Goal: Information Seeking & Learning: Learn about a topic

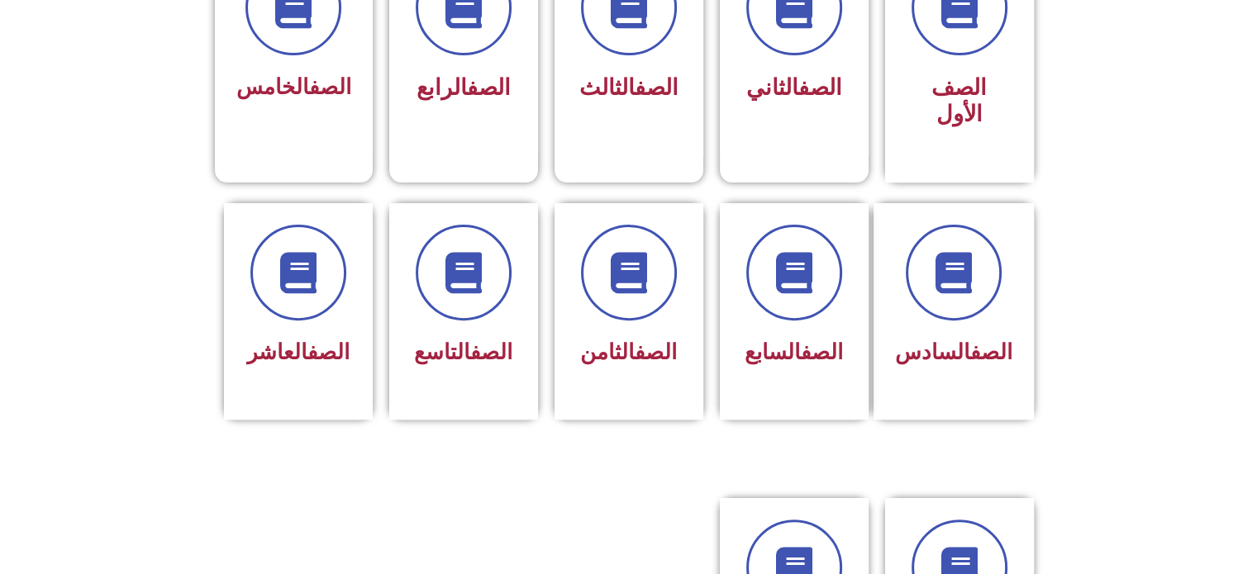
scroll to position [516, 0]
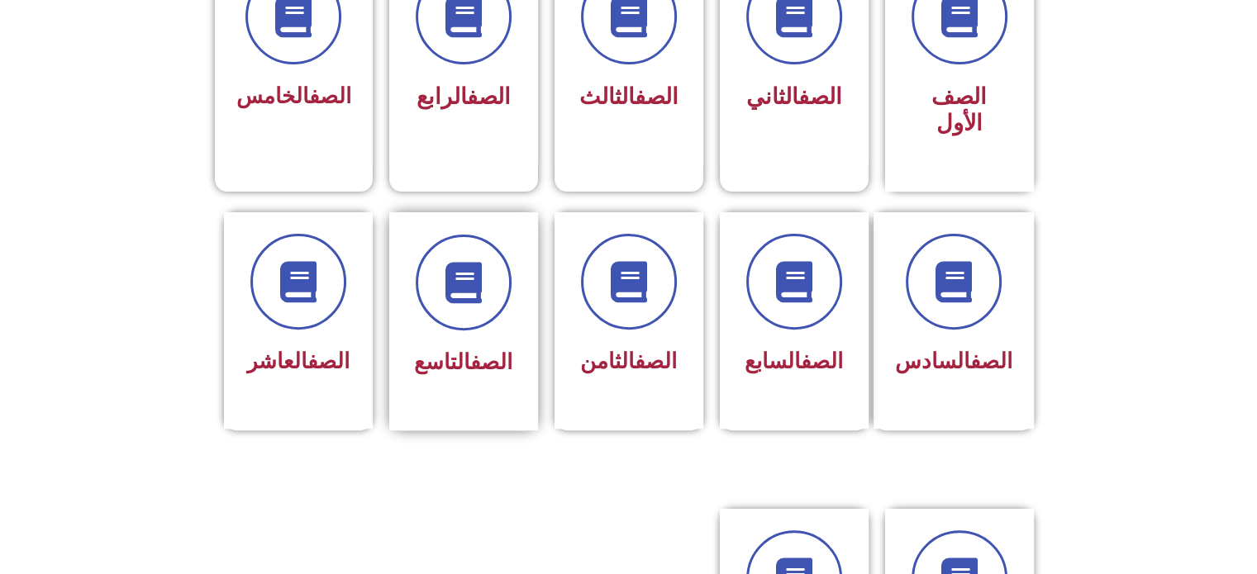
click at [516, 299] on div "الصف التاسع" at bounding box center [463, 321] width 149 height 218
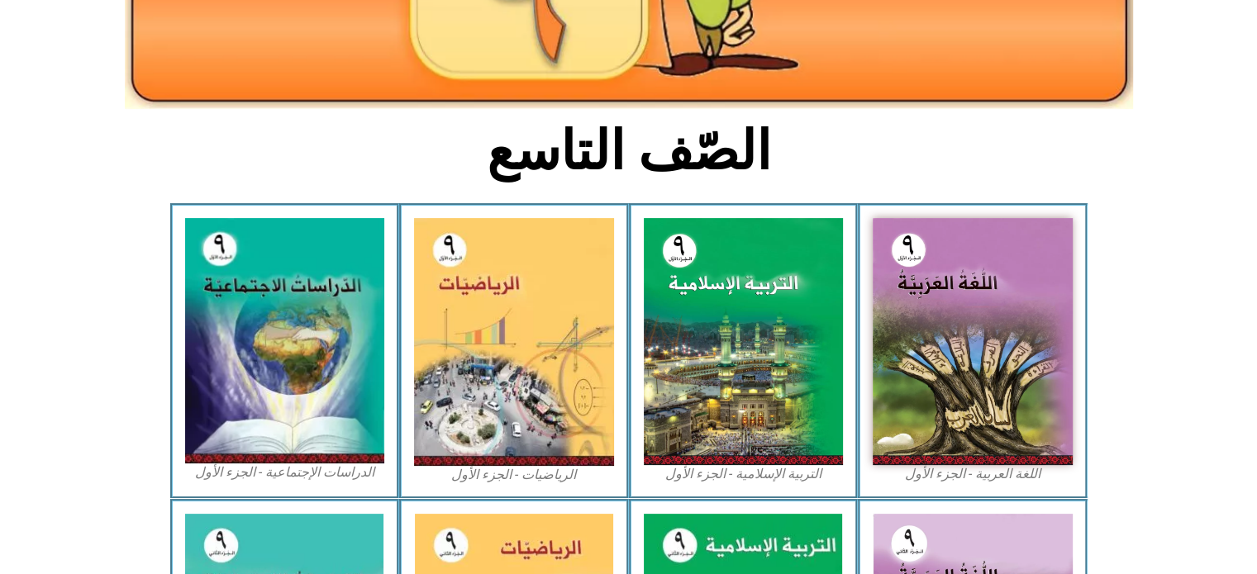
scroll to position [347, 0]
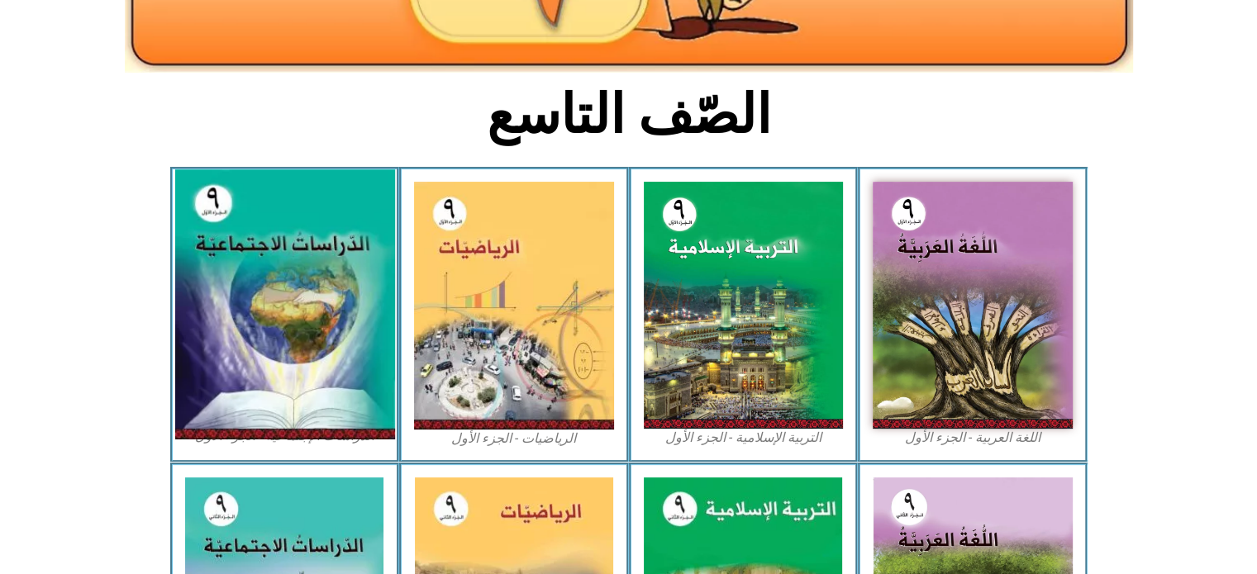
click at [235, 338] on img at bounding box center [284, 305] width 220 height 270
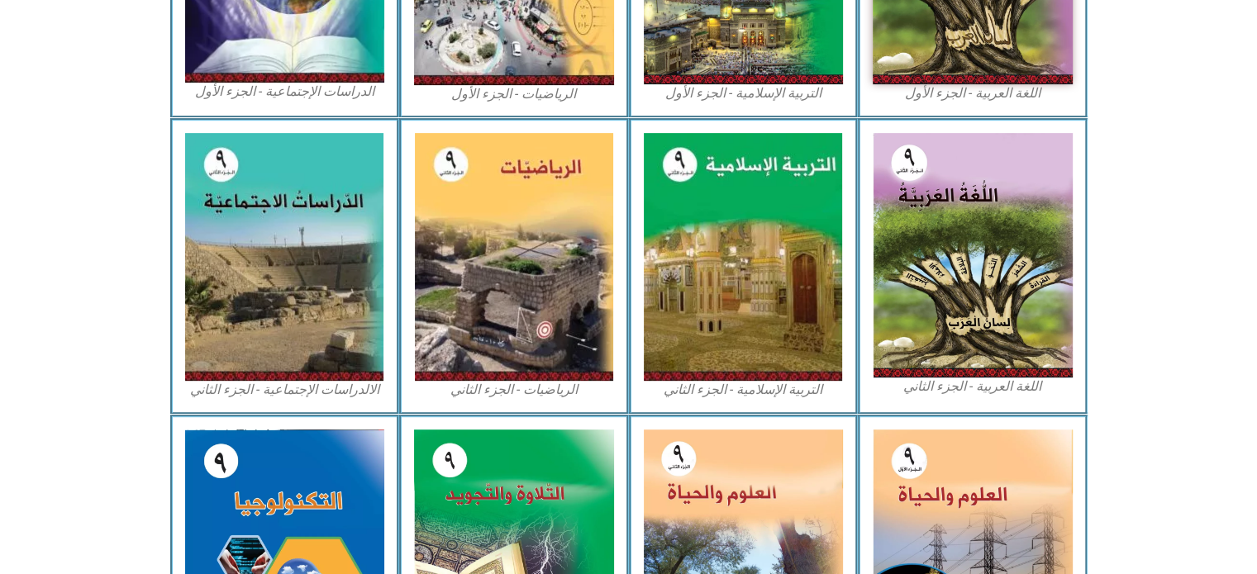
scroll to position [896, 0]
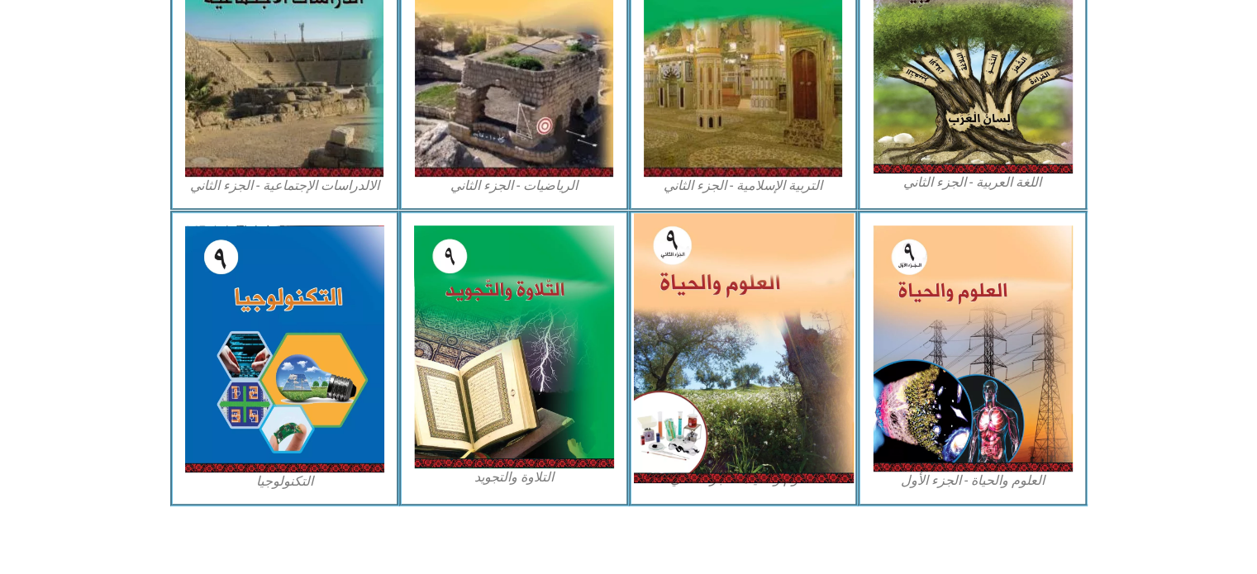
click at [745, 394] on img at bounding box center [743, 347] width 220 height 269
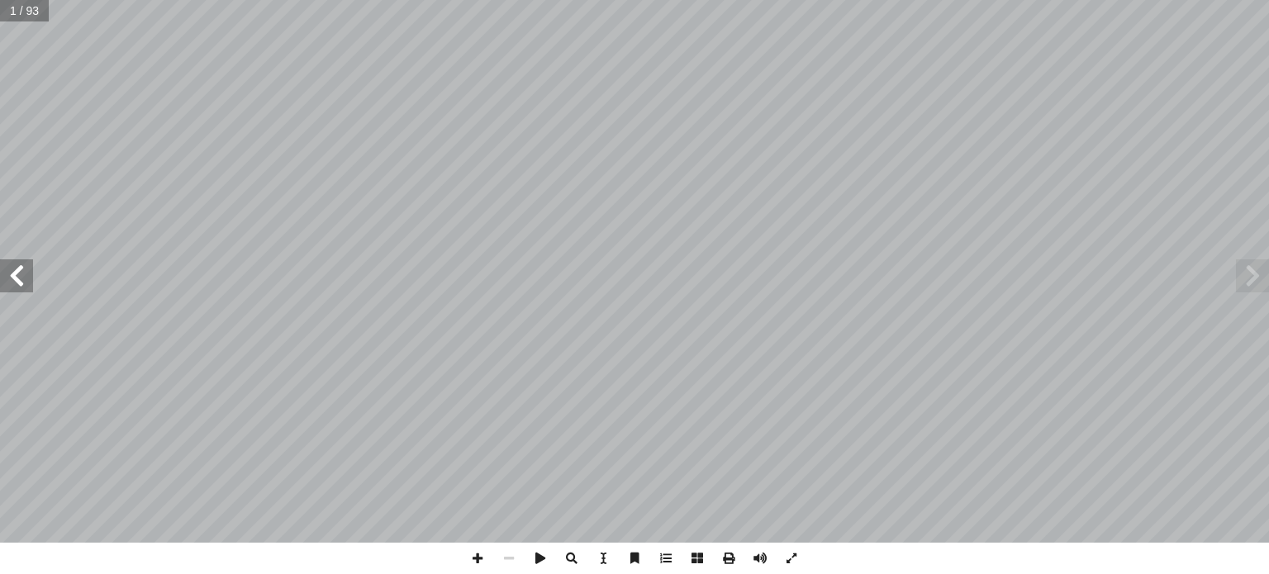
click at [16, 286] on span at bounding box center [16, 275] width 33 height 33
click at [18, 286] on span at bounding box center [16, 275] width 33 height 33
click at [21, 285] on span at bounding box center [16, 275] width 33 height 33
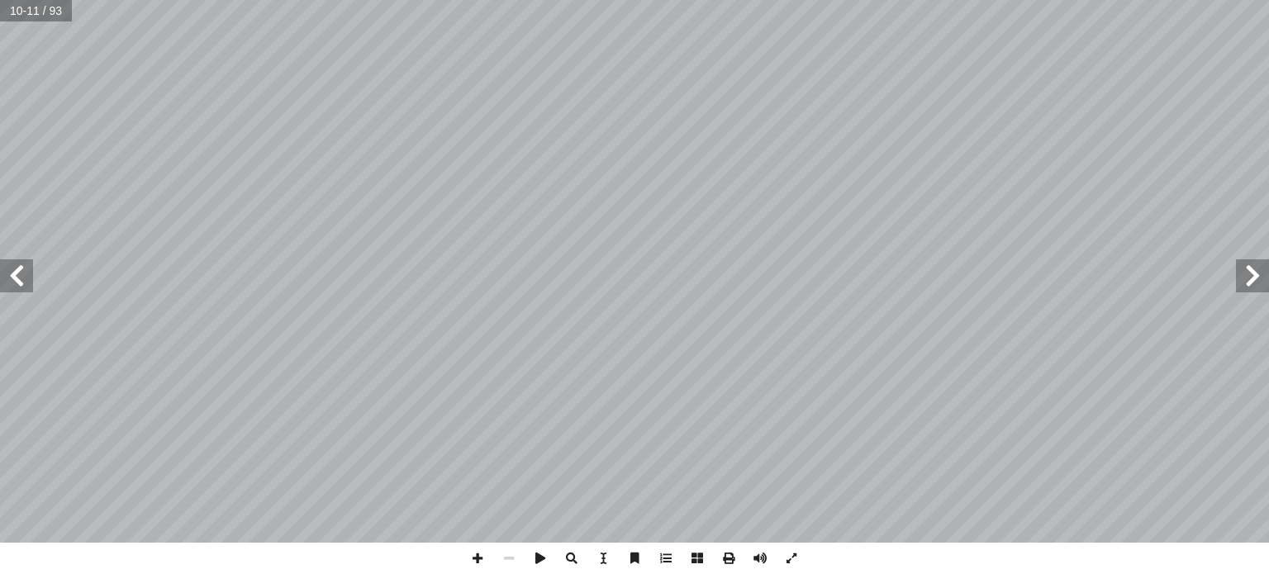
click at [21, 285] on span at bounding box center [16, 275] width 33 height 33
click at [17, 286] on span at bounding box center [16, 275] width 33 height 33
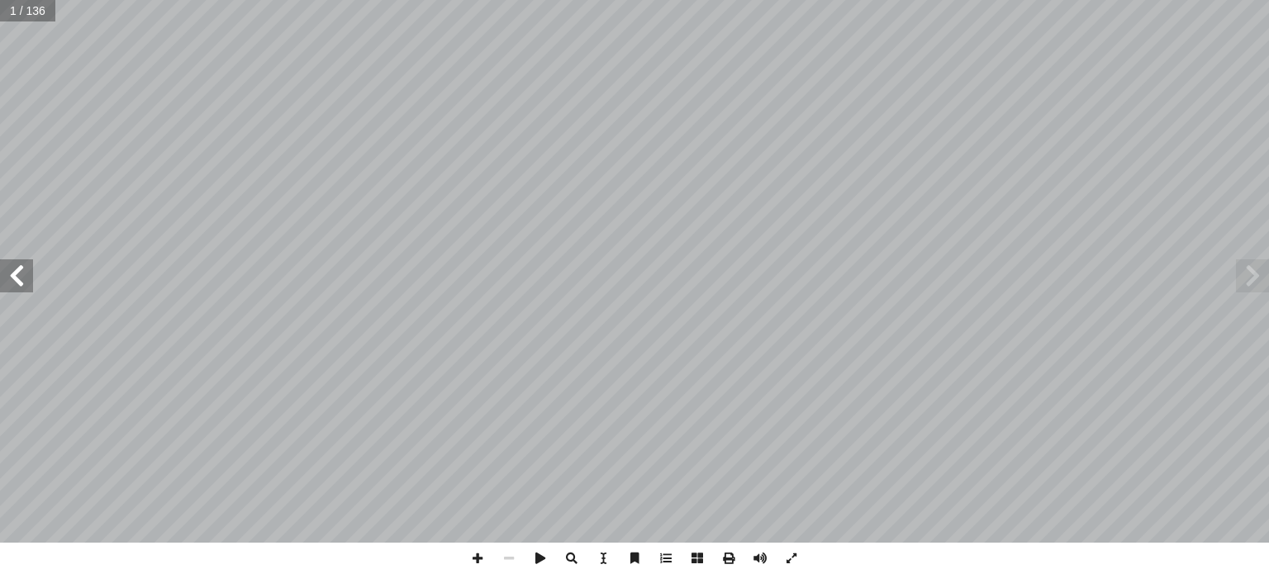
click at [17, 288] on span at bounding box center [16, 275] width 33 height 33
click at [21, 280] on span at bounding box center [16, 275] width 33 height 33
click at [21, 275] on span at bounding box center [16, 275] width 33 height 33
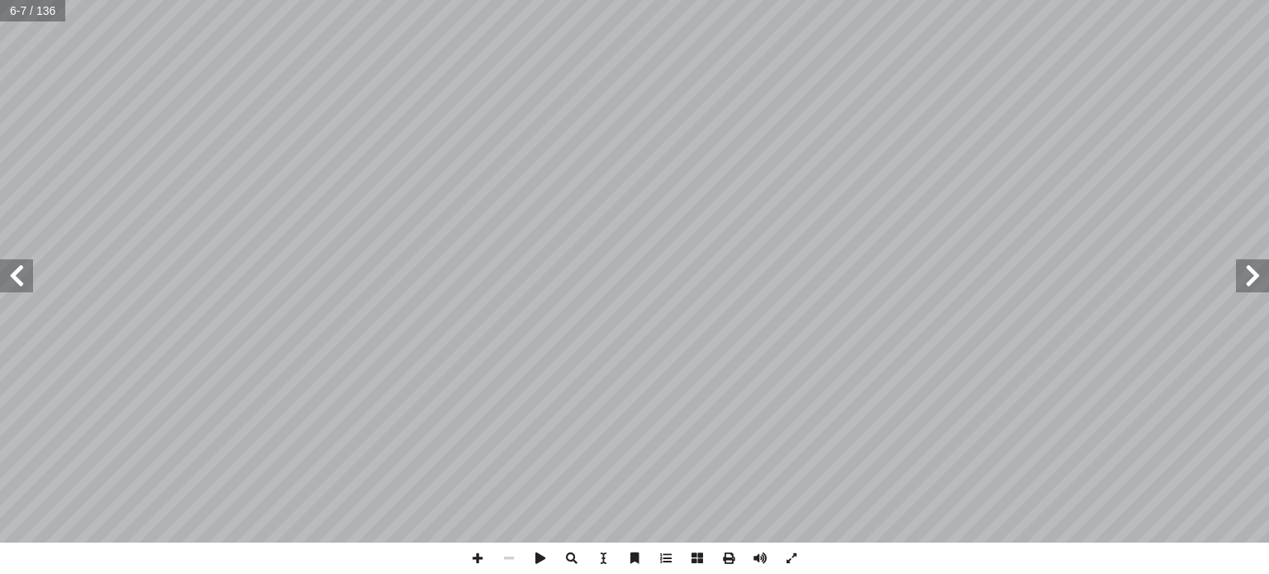
click at [21, 275] on span at bounding box center [16, 275] width 33 height 33
click at [1258, 289] on span at bounding box center [1252, 275] width 33 height 33
click at [16, 283] on span at bounding box center [16, 275] width 33 height 33
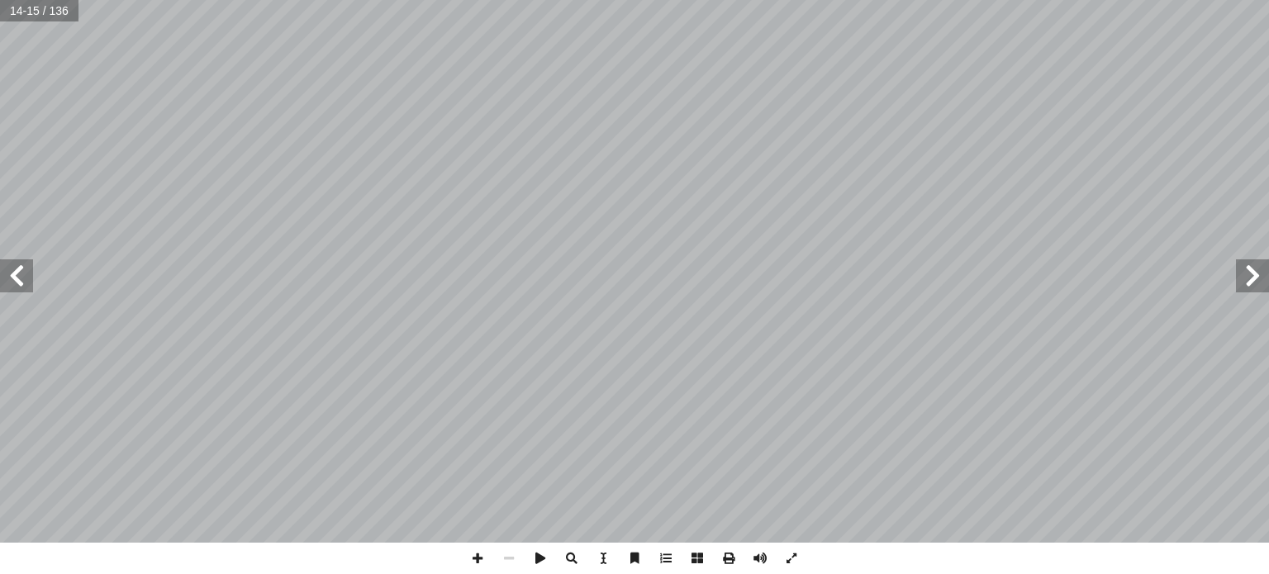
click at [16, 283] on span at bounding box center [16, 275] width 33 height 33
